Goal: Task Accomplishment & Management: Complete application form

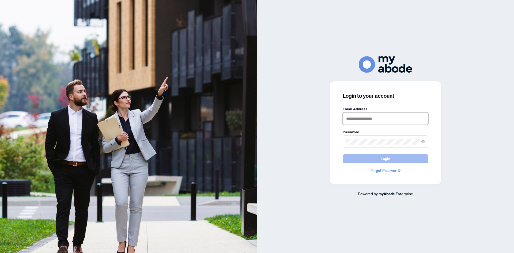
type input "**********"
click at [394, 159] on button "Login" at bounding box center [386, 158] width 86 height 9
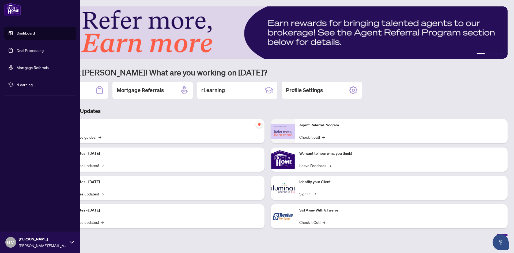
click at [20, 52] on link "Deal Processing" at bounding box center [30, 50] width 27 height 5
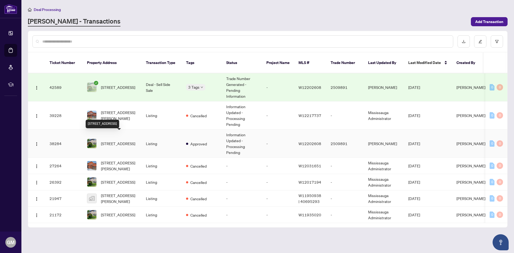
click at [122, 141] on span "164 McMurchy Ave, Brampton, Ontario L6Y 1Y9, Canada" at bounding box center [118, 144] width 34 height 6
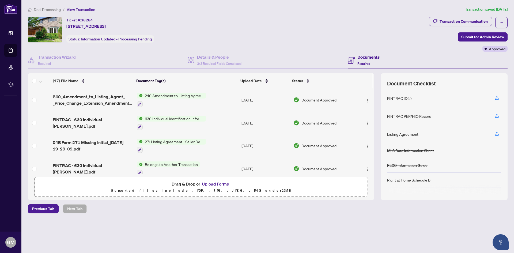
click at [223, 184] on button "Upload Forms" at bounding box center [215, 183] width 30 height 7
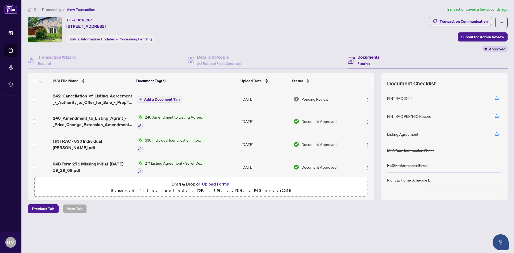
click at [155, 99] on span "Add a Document Tag" at bounding box center [162, 99] width 36 height 4
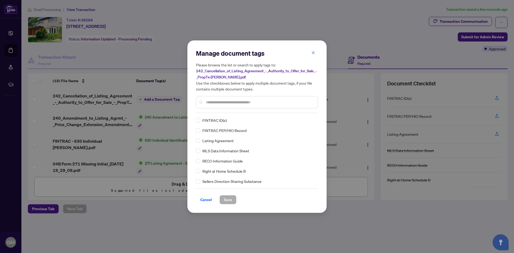
click at [208, 104] on input "text" at bounding box center [260, 102] width 108 height 6
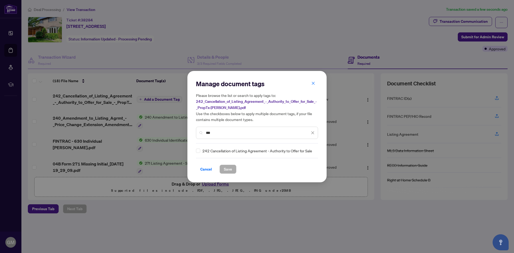
type input "***"
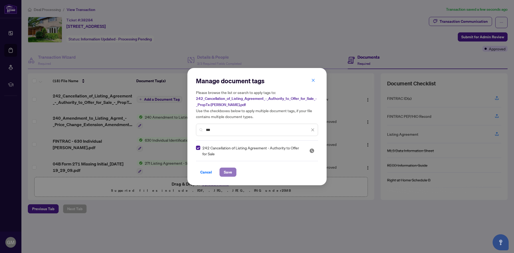
click at [230, 172] on span "Save" at bounding box center [228, 172] width 8 height 9
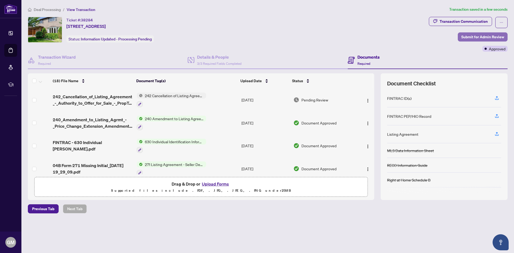
click at [482, 35] on span "Submit for Admin Review" at bounding box center [482, 37] width 43 height 9
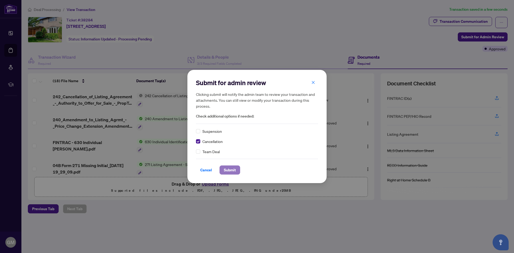
click at [229, 170] on span "Submit" at bounding box center [230, 170] width 12 height 9
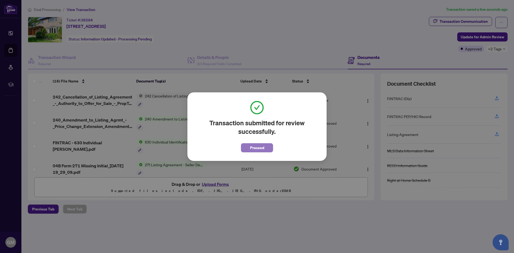
click at [251, 150] on button "Proceed" at bounding box center [257, 147] width 32 height 9
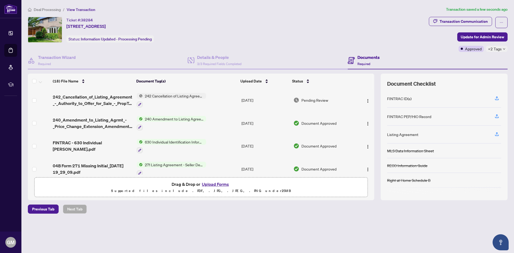
click at [175, 96] on span "242 Cancellation of Listing Agreement - Authority to Offer for Sale" at bounding box center [174, 96] width 63 height 6
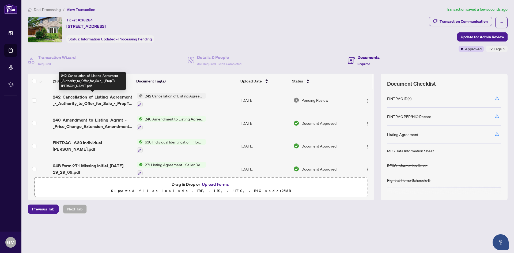
click at [98, 96] on span "242_Cancellation_of_Listing_Agreement_-_Authority_to_Offer_for_Sale_-_PropTx-OR…" at bounding box center [93, 100] width 80 height 13
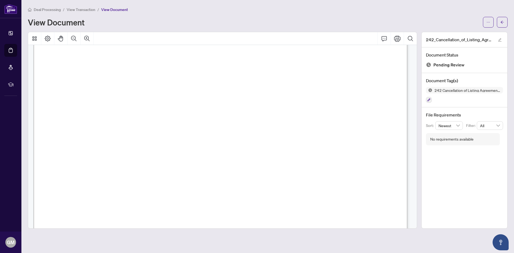
scroll to position [241, 0]
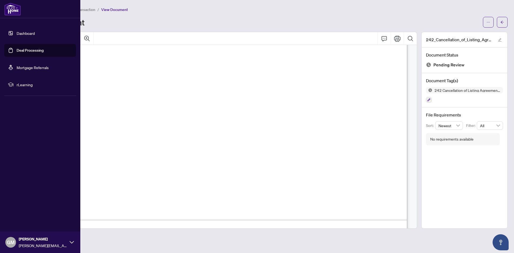
drag, startPoint x: 28, startPoint y: 35, endPoint x: 46, endPoint y: 25, distance: 20.0
click at [28, 35] on link "Dashboard" at bounding box center [26, 33] width 18 height 5
